Goal: Manage account settings

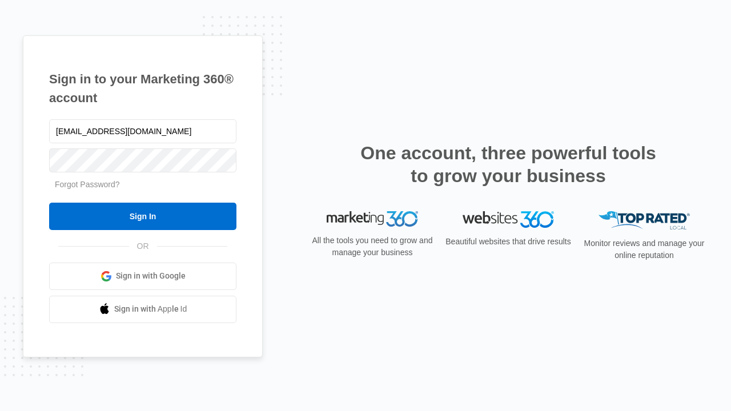
type input "dankie614@gmail.com"
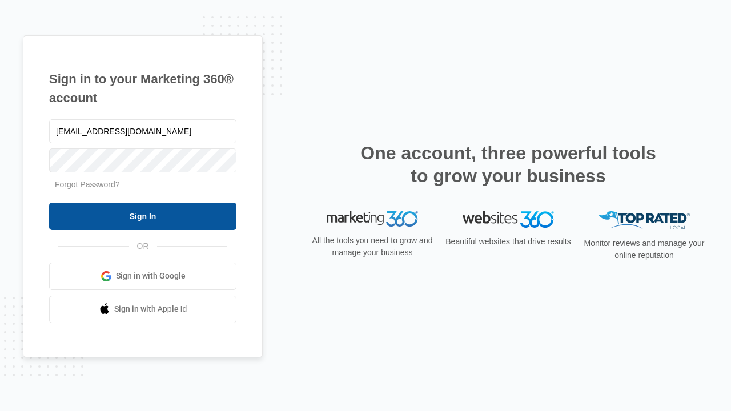
click at [143, 216] on input "Sign In" at bounding box center [142, 216] width 187 height 27
